Goal: Communication & Community: Answer question/provide support

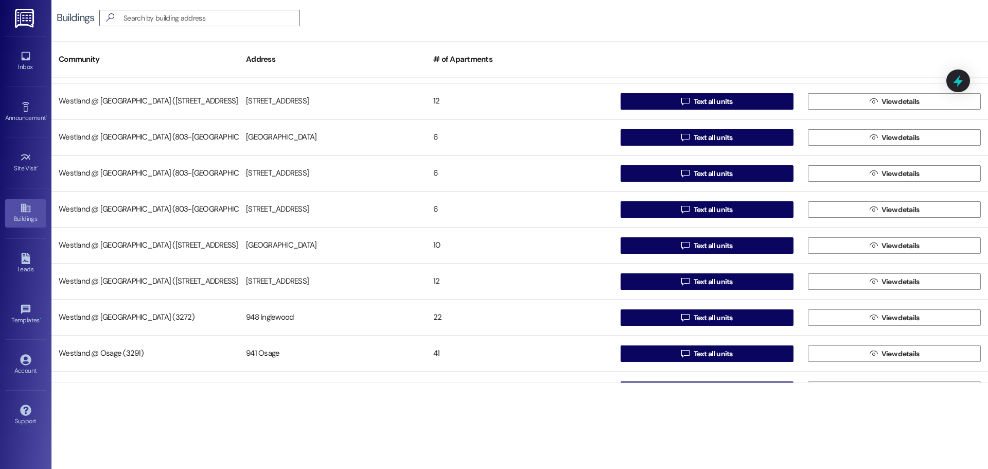
scroll to position [200, 0]
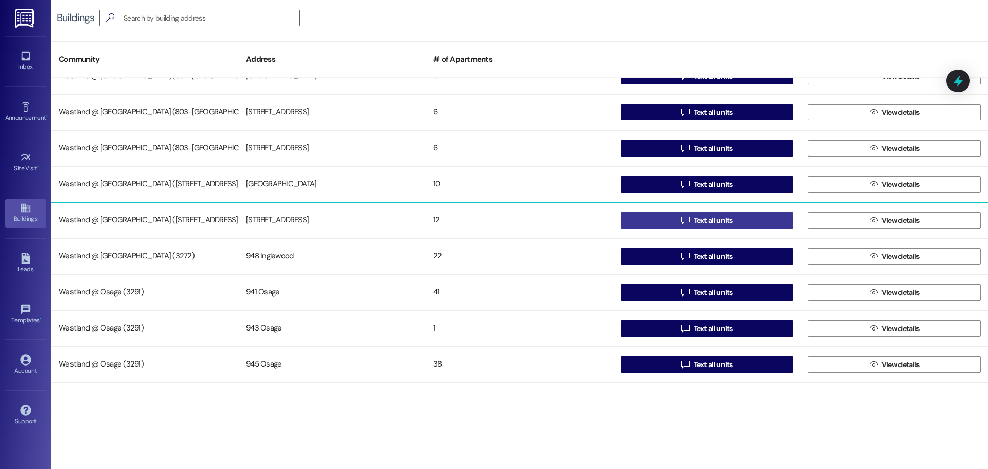
click at [735, 218] on button " Text all units" at bounding box center [706, 220] width 173 height 16
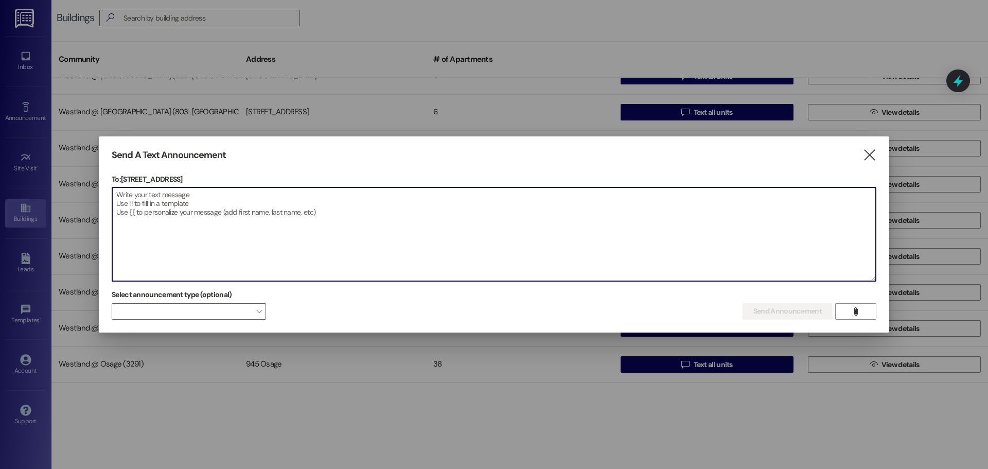
click at [155, 202] on textarea at bounding box center [493, 234] width 763 height 94
click at [866, 150] on icon "" at bounding box center [869, 155] width 14 height 11
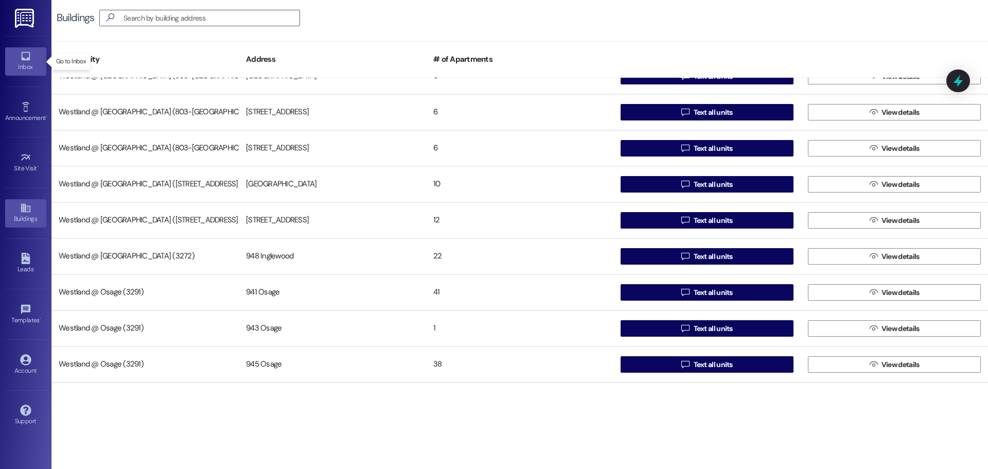
click at [19, 67] on div "Inbox" at bounding box center [25, 67] width 51 height 10
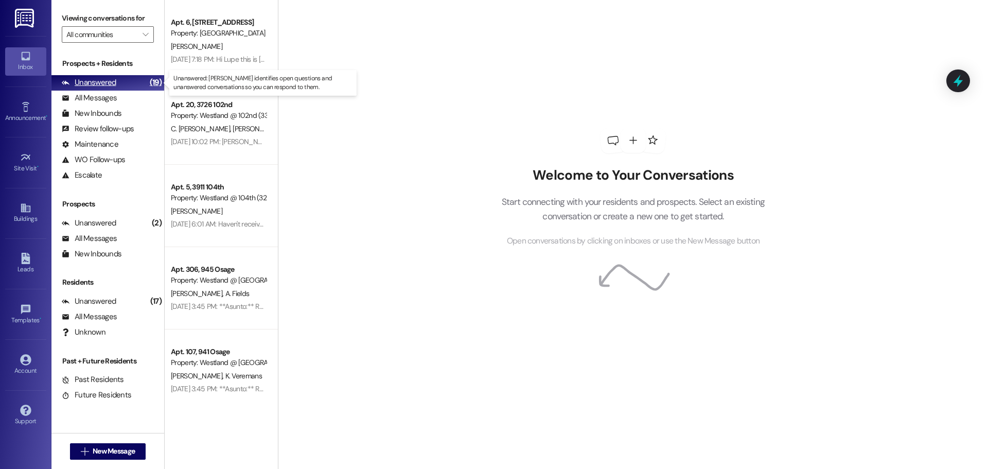
click at [93, 75] on div "Unanswered (19)" at bounding box center [107, 82] width 113 height 15
click at [143, 35] on icon "" at bounding box center [145, 34] width 6 height 8
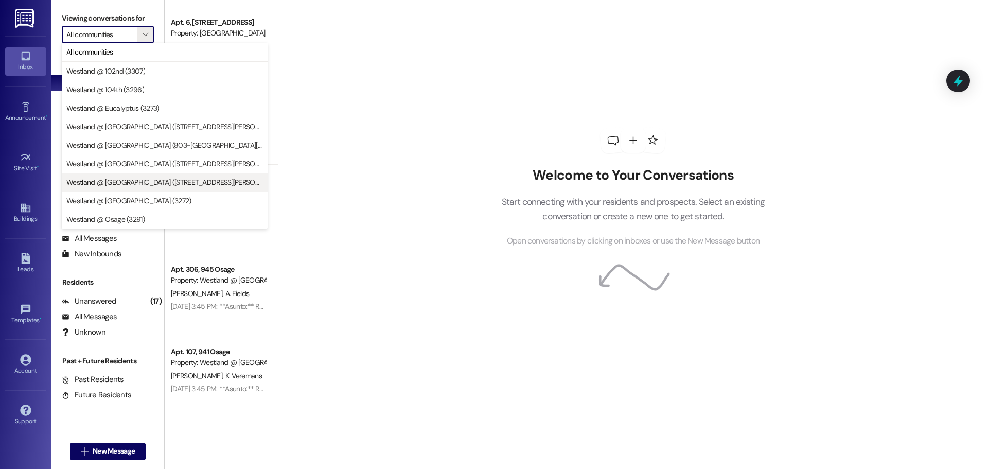
click at [189, 180] on span "Westland @ [GEOGRAPHIC_DATA] ([STREET_ADDRESS][PERSON_NAME] (3274)" at bounding box center [164, 182] width 196 height 10
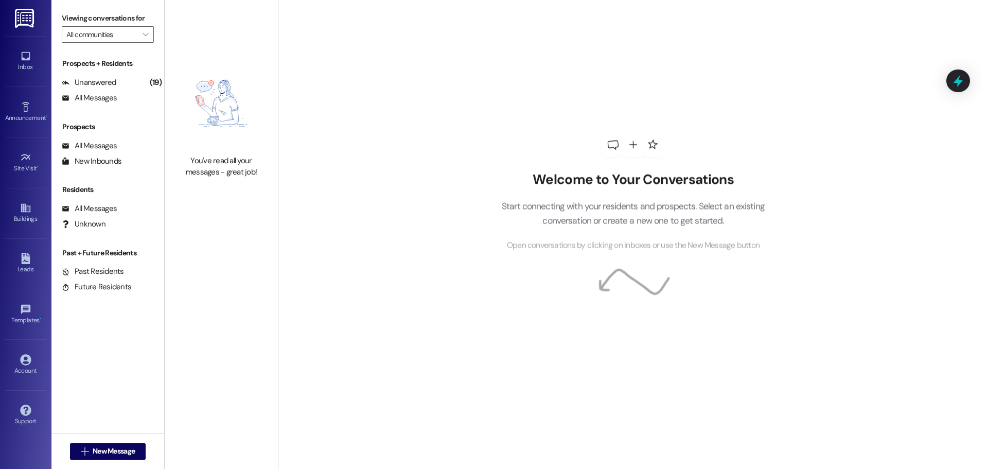
type input "Westland @ [GEOGRAPHIC_DATA] ([STREET_ADDRESS][PERSON_NAME] (3274)"
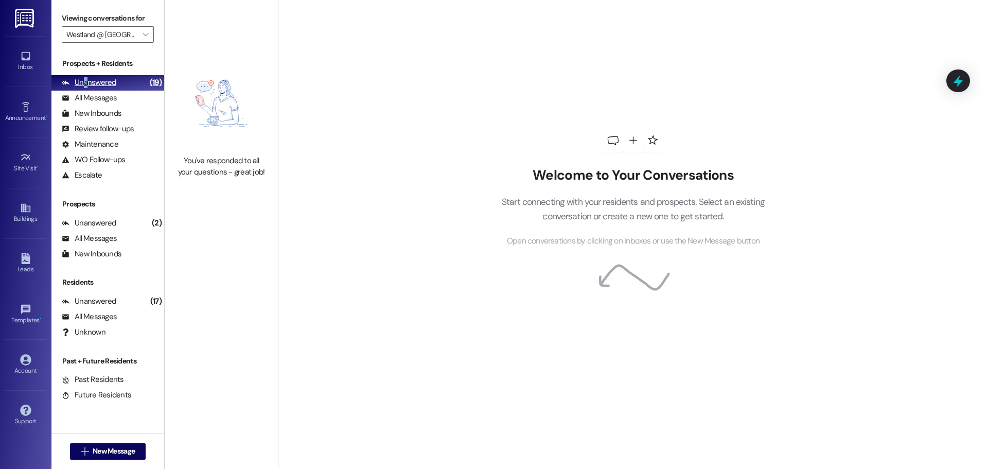
click at [85, 85] on div "Unanswered" at bounding box center [89, 82] width 55 height 11
click at [88, 99] on div "All Messages" at bounding box center [89, 98] width 55 height 11
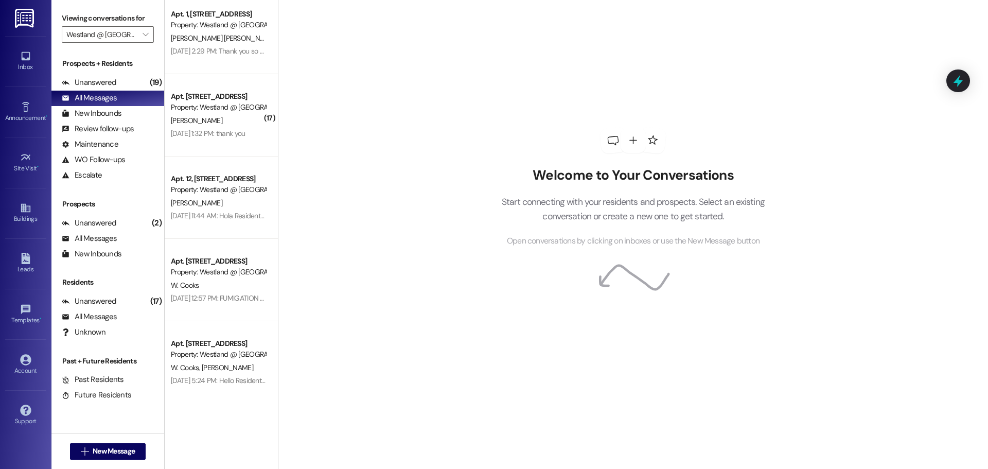
scroll to position [844, 0]
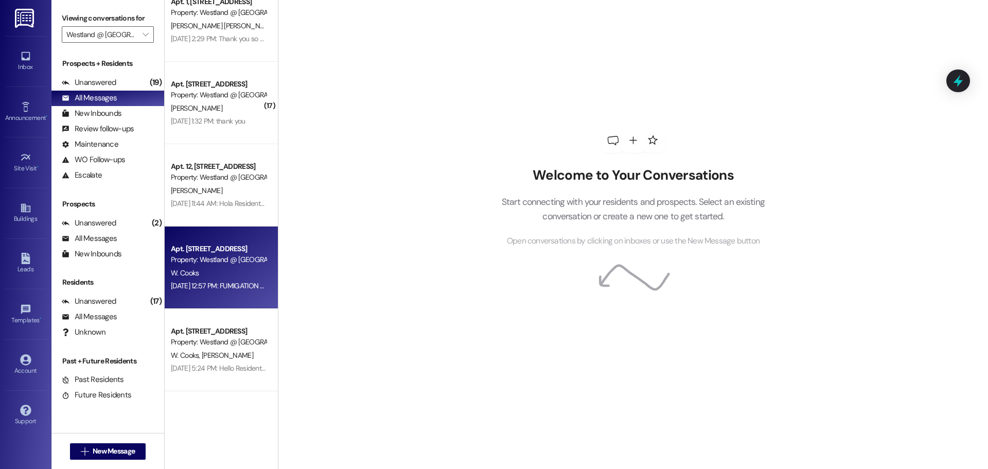
click at [214, 246] on div "Apt. [STREET_ADDRESS]" at bounding box center [218, 248] width 95 height 11
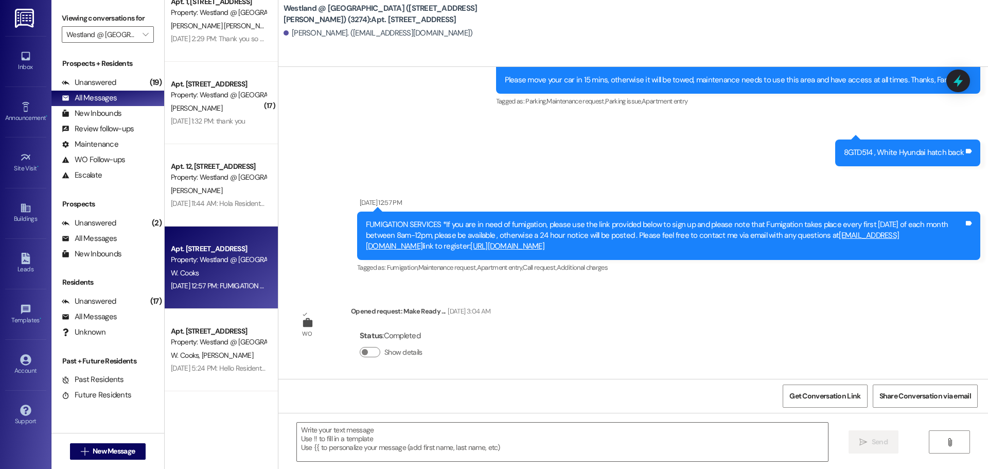
scroll to position [851, 0]
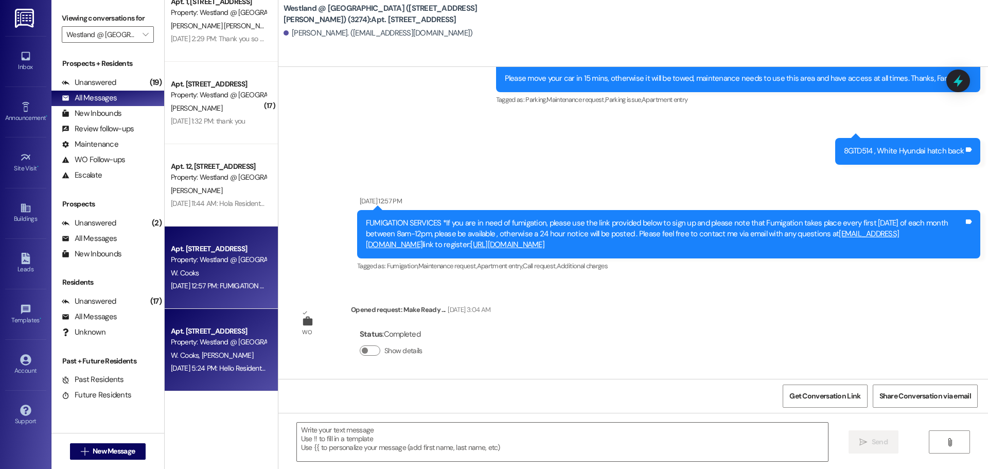
click at [212, 343] on div "Property: Westland @ [GEOGRAPHIC_DATA] ([STREET_ADDRESS][PERSON_NAME]) (3274)" at bounding box center [218, 341] width 95 height 11
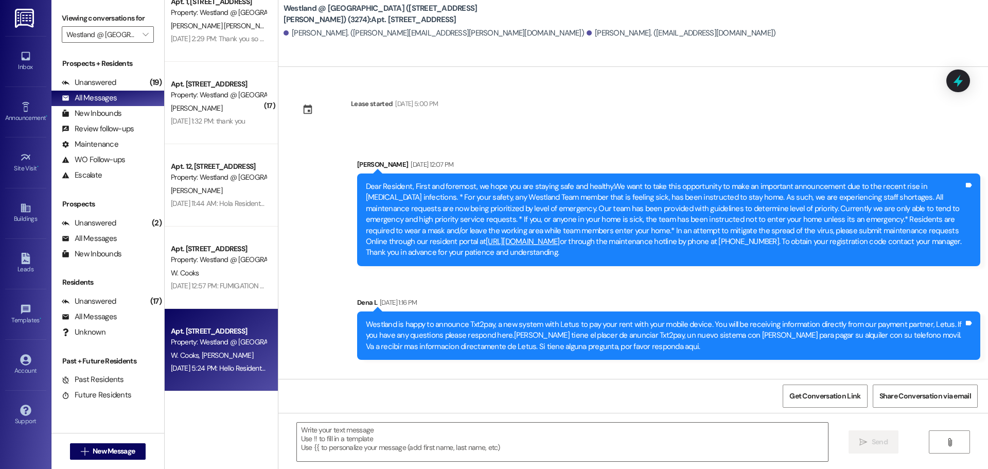
scroll to position [23361, 0]
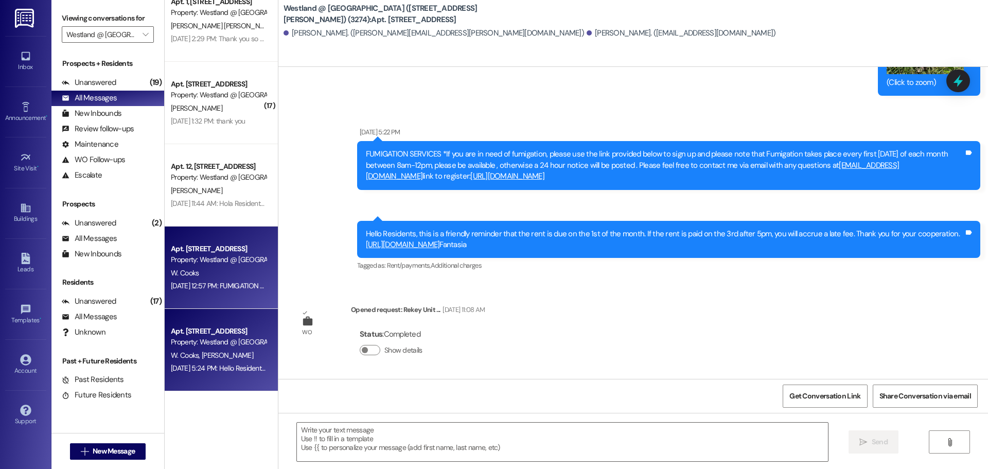
click at [234, 265] on div "Property: Westland @ [GEOGRAPHIC_DATA] ([STREET_ADDRESS][PERSON_NAME]) (3274)" at bounding box center [218, 259] width 95 height 11
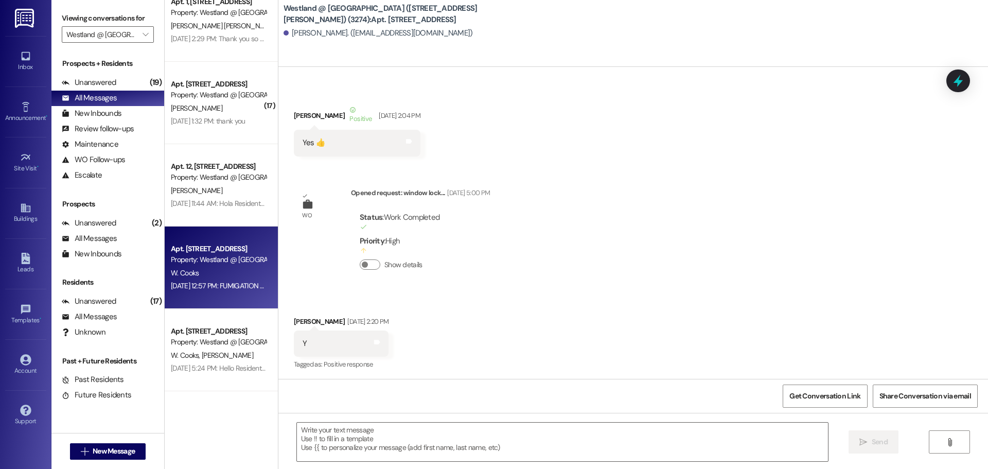
scroll to position [0, 0]
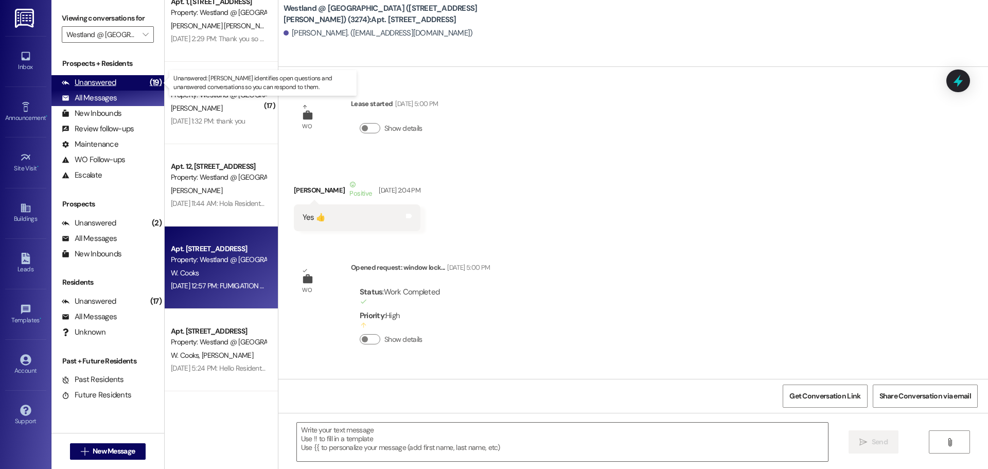
click at [105, 78] on div "Unanswered" at bounding box center [89, 82] width 55 height 11
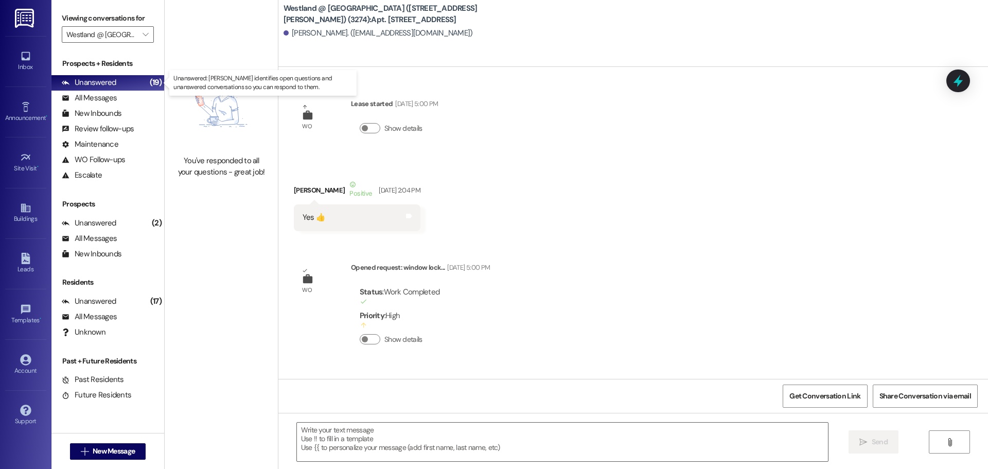
drag, startPoint x: 95, startPoint y: 83, endPoint x: 392, endPoint y: 88, distance: 297.9
click at [103, 79] on div "Unanswered" at bounding box center [89, 82] width 55 height 11
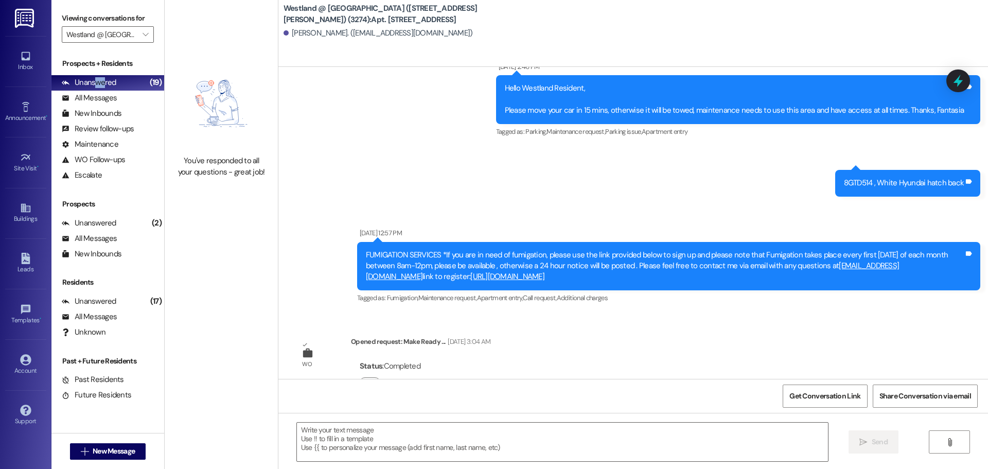
scroll to position [851, 0]
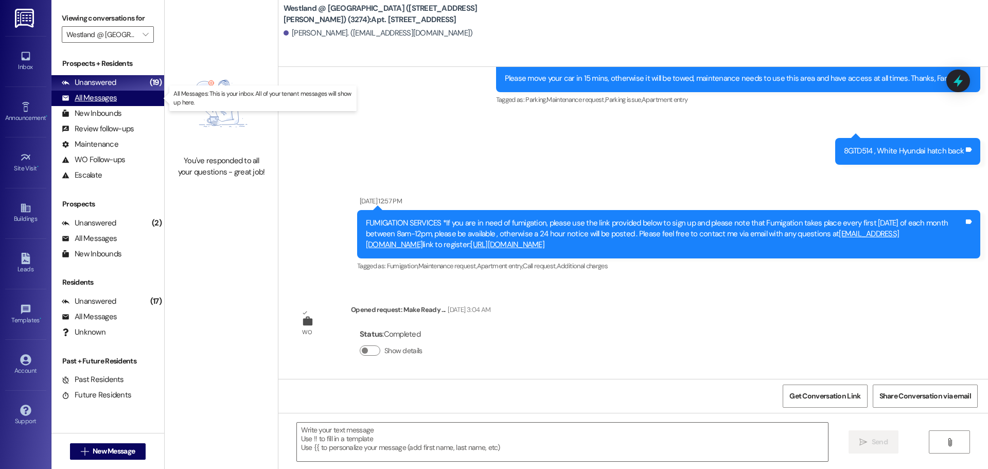
click at [93, 97] on div "All Messages" at bounding box center [89, 98] width 55 height 11
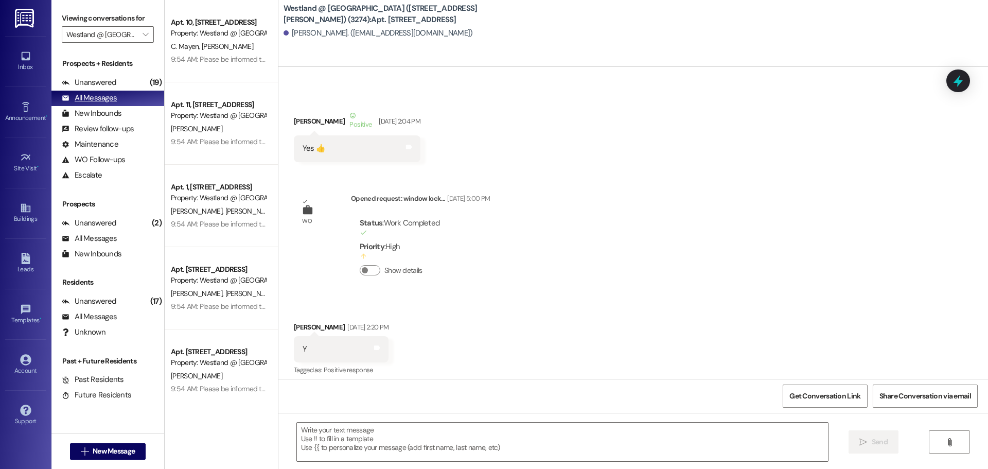
scroll to position [76, 0]
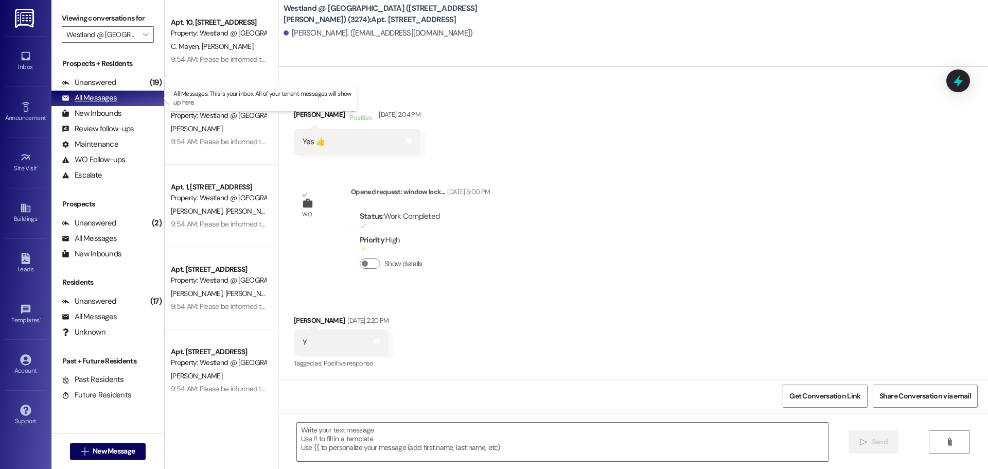
click at [92, 97] on div "All Messages" at bounding box center [89, 98] width 55 height 11
click at [98, 94] on div "All Messages" at bounding box center [89, 98] width 55 height 11
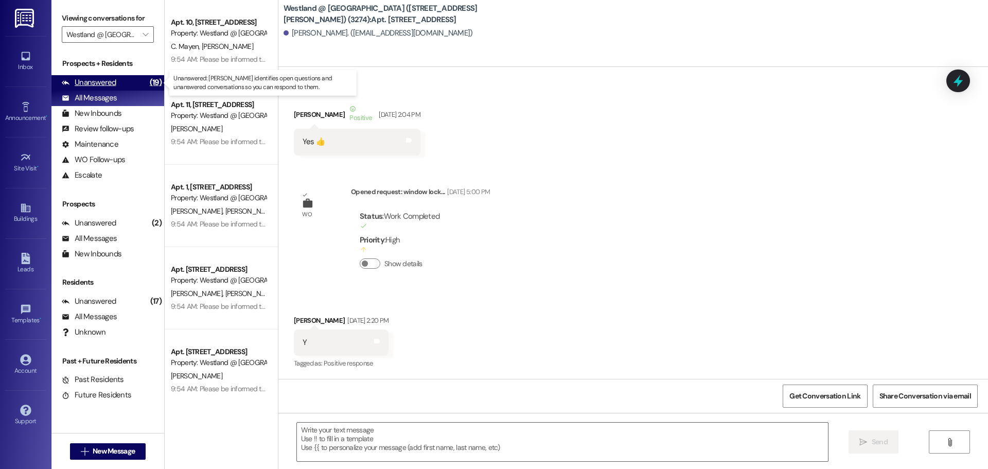
click at [95, 81] on div "Unanswered" at bounding box center [89, 82] width 55 height 11
